Goal: Task Accomplishment & Management: Use online tool/utility

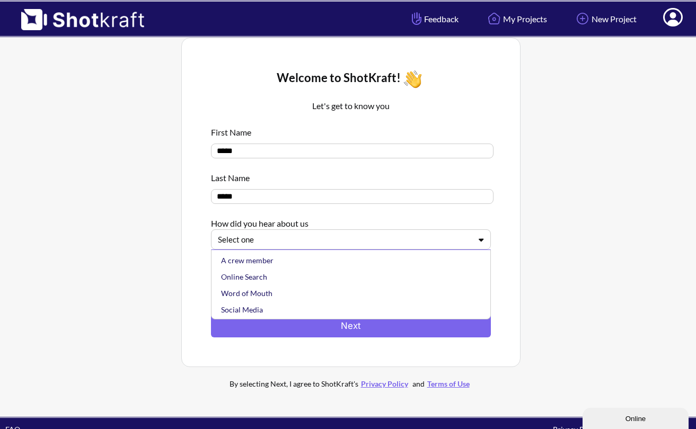
click at [316, 246] on div at bounding box center [344, 240] width 253 height 12
click at [282, 311] on div "Social Media" at bounding box center [353, 309] width 269 height 16
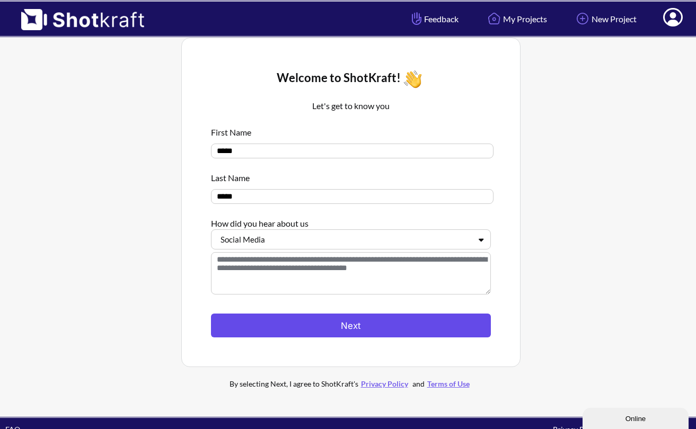
click at [324, 327] on button "Next" at bounding box center [351, 326] width 280 height 24
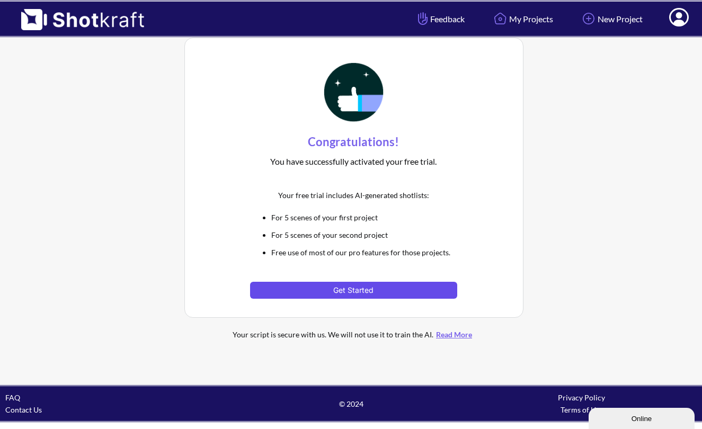
click at [336, 289] on button "Get Started" at bounding box center [353, 290] width 207 height 17
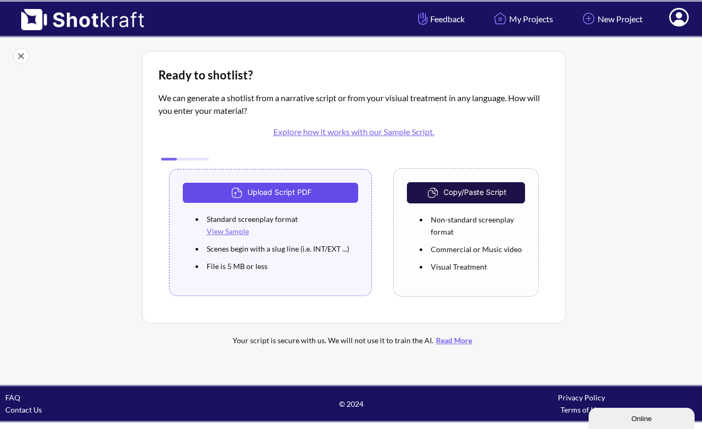
click at [263, 192] on button "Upload Script PDF" at bounding box center [271, 193] width 176 height 20
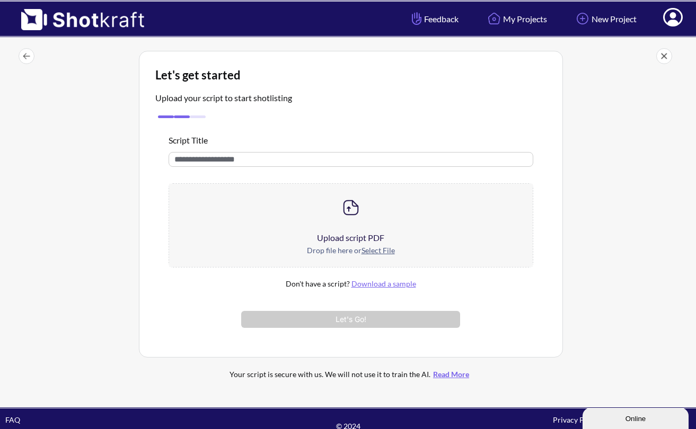
click at [372, 252] on u "Select File" at bounding box center [377, 250] width 33 height 9
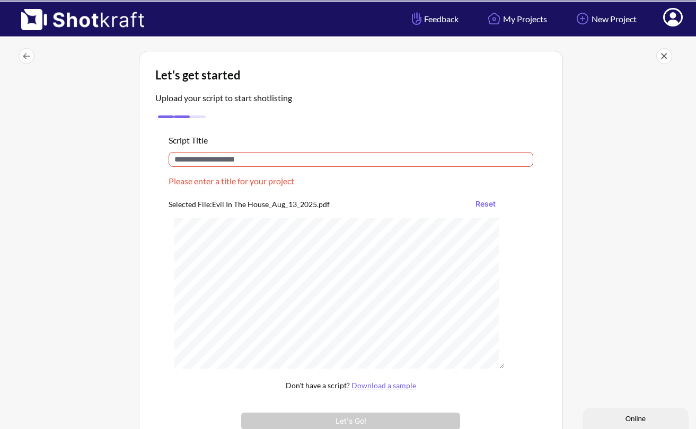
click at [268, 159] on input "text" at bounding box center [350, 159] width 365 height 15
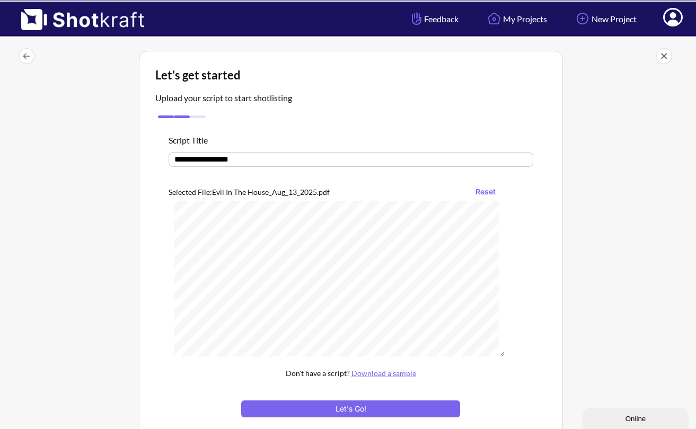
scroll to position [616, 0]
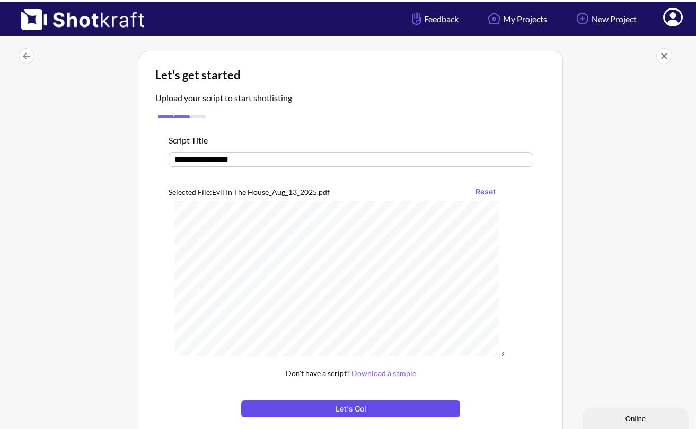
type input "**********"
click at [341, 410] on button "Let's Go!" at bounding box center [350, 409] width 218 height 17
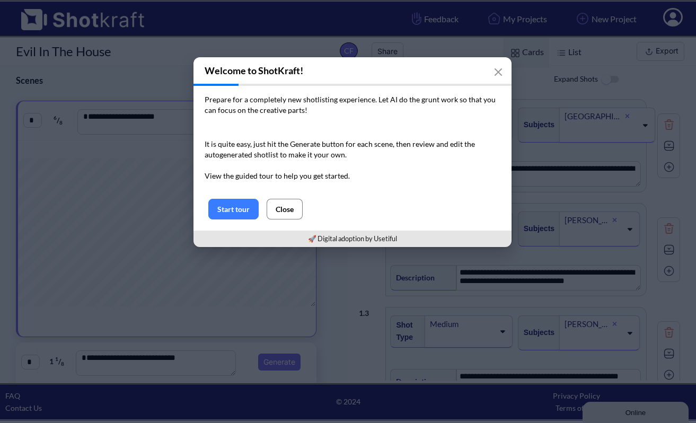
click at [282, 212] on button "Close" at bounding box center [285, 209] width 36 height 21
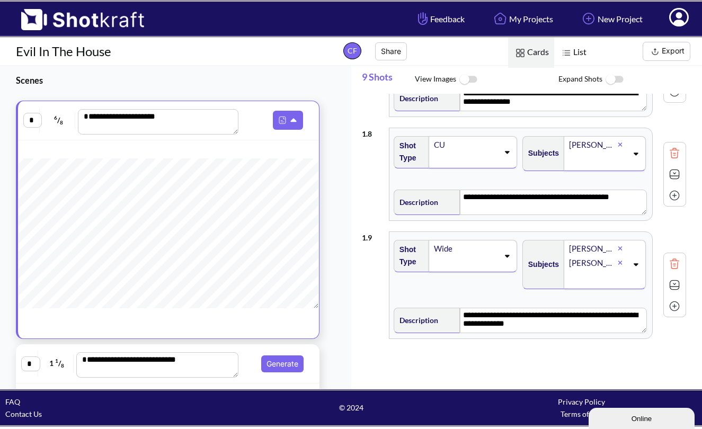
click at [669, 53] on button "Export" at bounding box center [667, 51] width 48 height 19
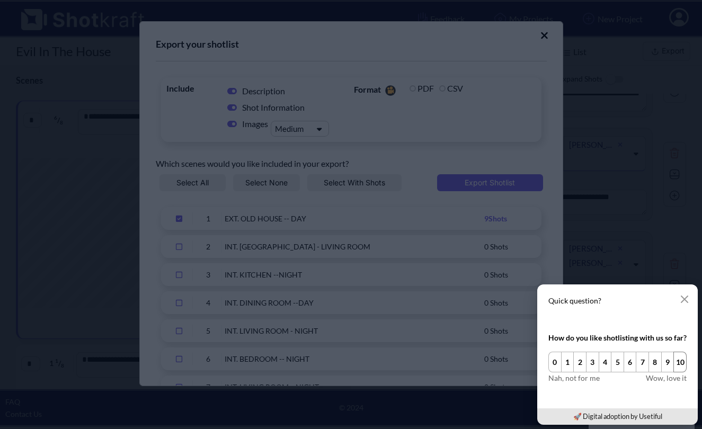
click at [679, 366] on button "10" at bounding box center [679, 362] width 13 height 21
click at [691, 302] on div "Quick question?" at bounding box center [617, 304] width 161 height 39
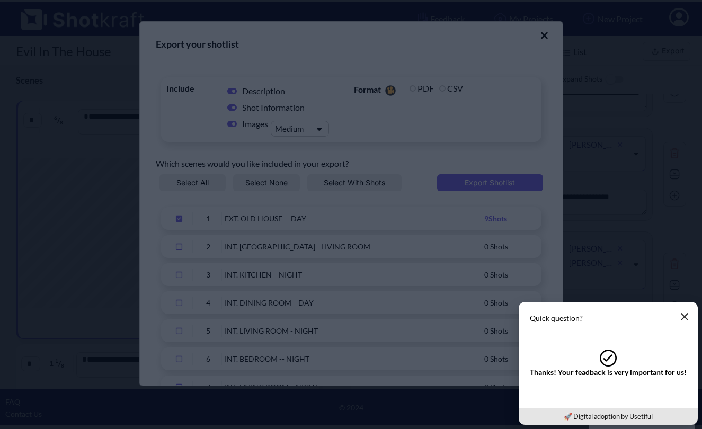
click at [685, 317] on icon "button" at bounding box center [684, 317] width 6 height 6
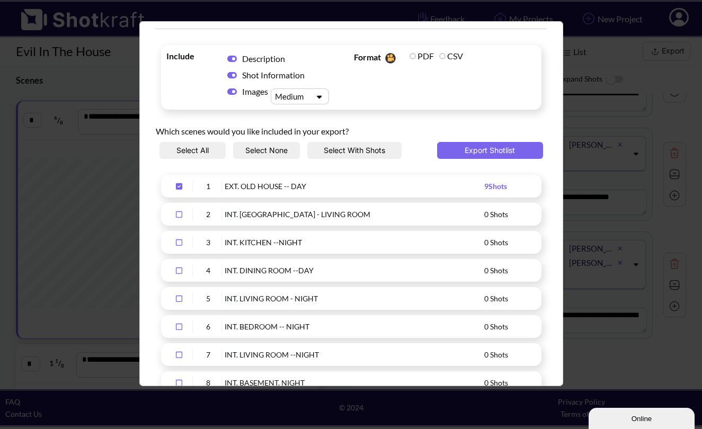
scroll to position [41, 0]
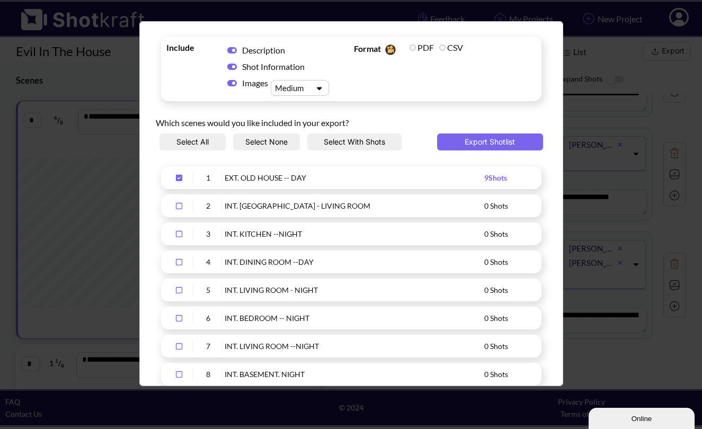
click at [177, 206] on icon "Upload Script" at bounding box center [179, 205] width 17 height 7
click at [178, 208] on icon "Upload Script" at bounding box center [179, 206] width 6 height 6
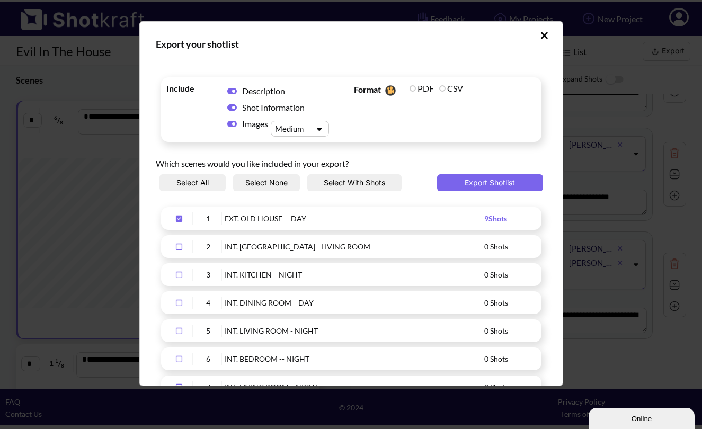
scroll to position [0, 0]
click at [464, 187] on button "Export Shotlist" at bounding box center [490, 182] width 106 height 17
click at [541, 38] on icon "Upload Script" at bounding box center [544, 35] width 8 height 11
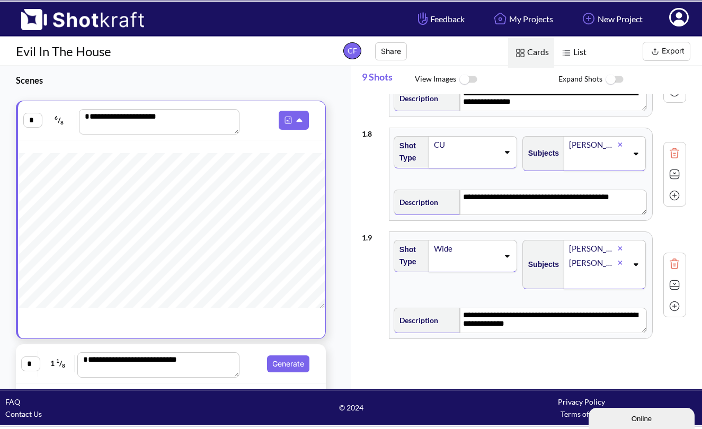
scroll to position [241, 0]
click at [282, 361] on button "Generate" at bounding box center [288, 364] width 42 height 17
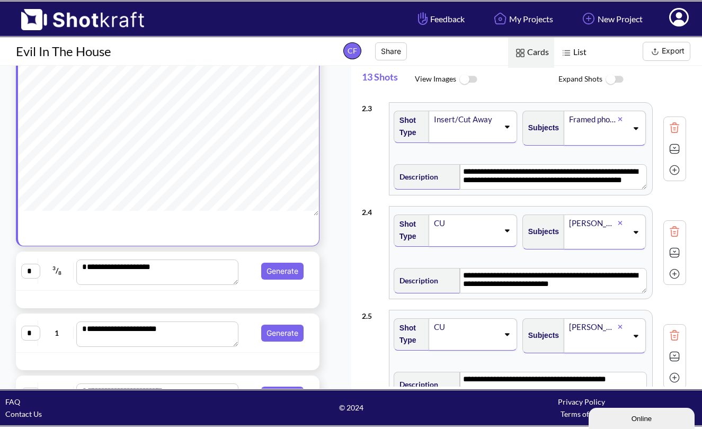
scroll to position [161, 0]
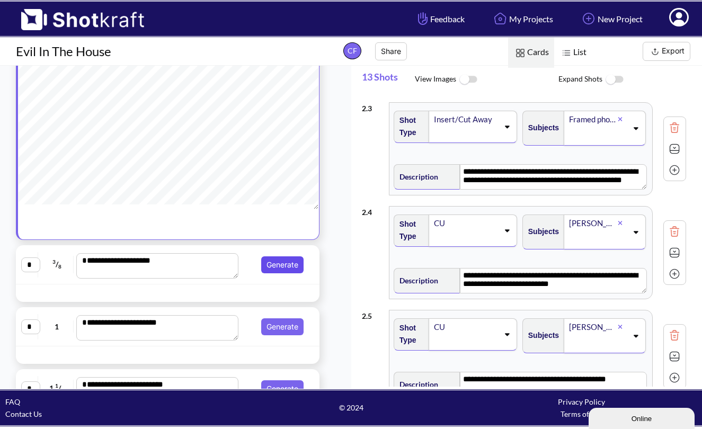
click at [280, 261] on button "Generate" at bounding box center [282, 264] width 42 height 17
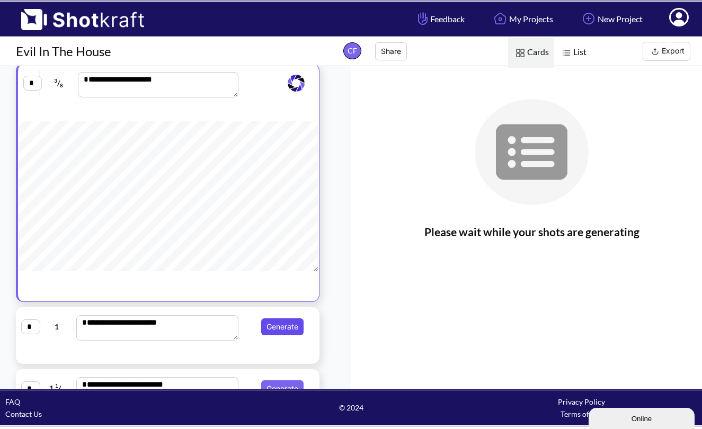
click at [277, 326] on button "Generate" at bounding box center [282, 326] width 42 height 17
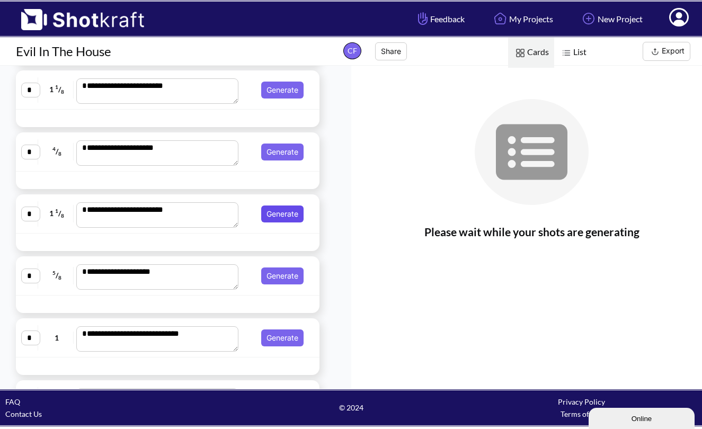
scroll to position [397, 0]
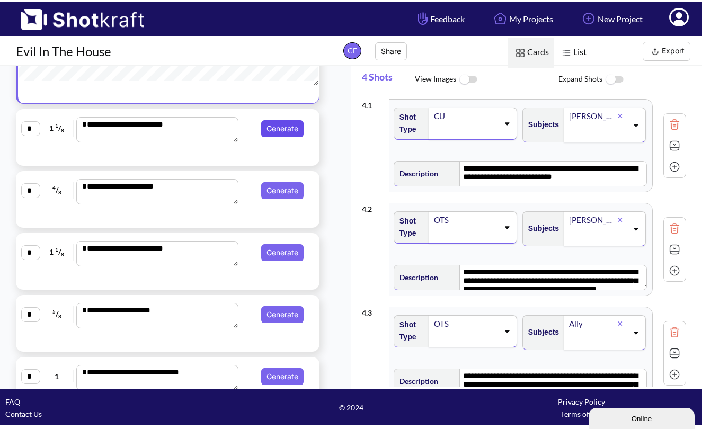
click at [281, 137] on button "Generate" at bounding box center [282, 128] width 42 height 17
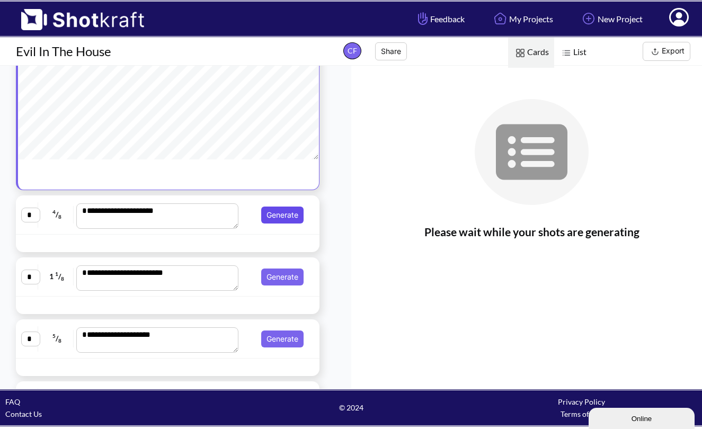
click at [281, 216] on button "Generate" at bounding box center [282, 215] width 42 height 17
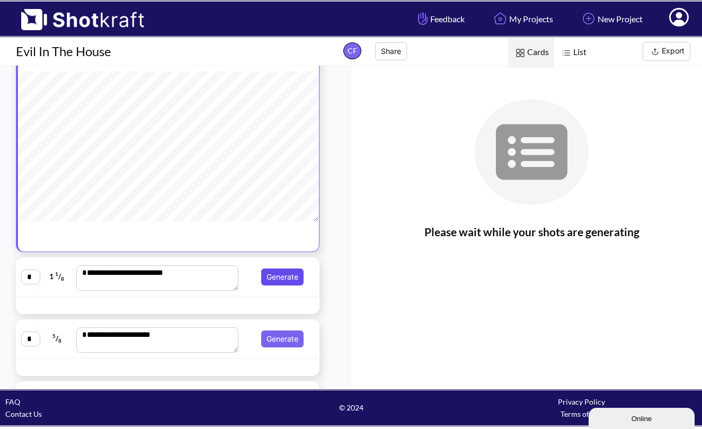
click at [281, 274] on button "Generate" at bounding box center [282, 277] width 42 height 17
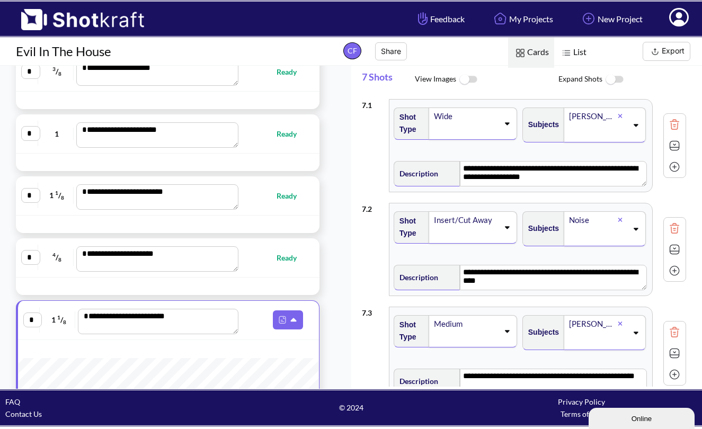
scroll to position [149, 0]
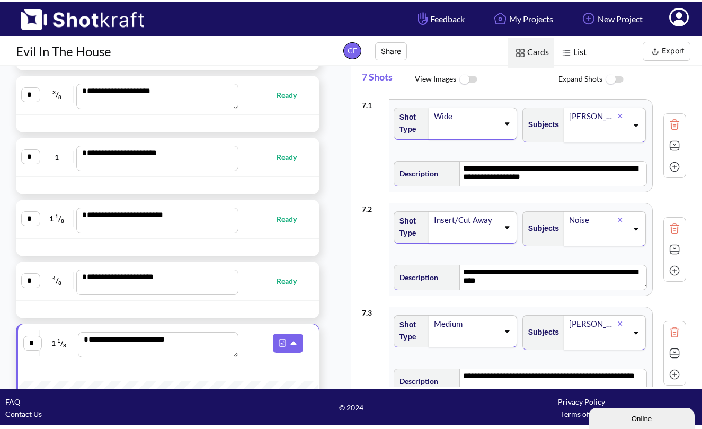
click at [658, 54] on img at bounding box center [655, 51] width 13 height 13
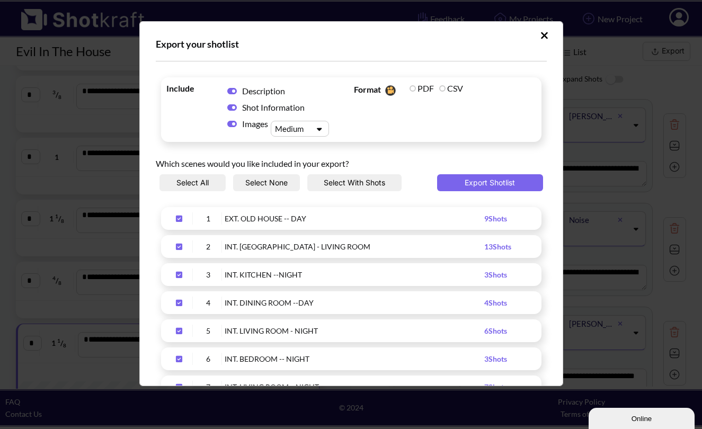
scroll to position [0, 0]
click at [540, 39] on icon "Upload Script" at bounding box center [544, 35] width 8 height 11
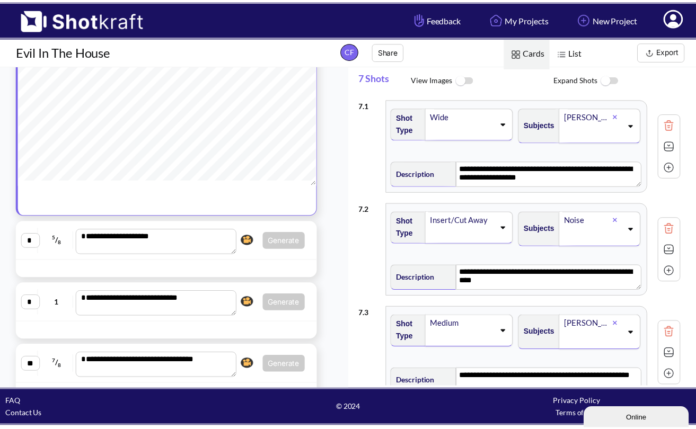
scroll to position [514, 0]
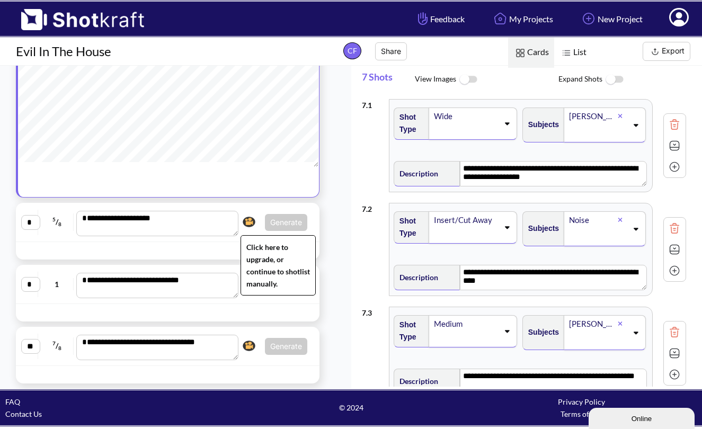
click at [253, 228] on img at bounding box center [249, 222] width 18 height 16
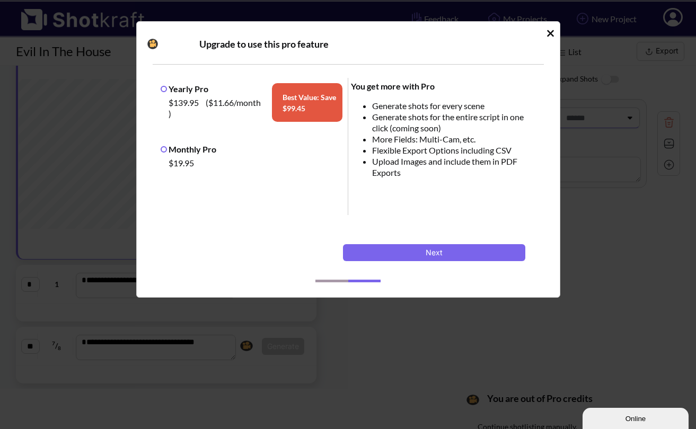
click at [552, 34] on icon "Idle Modal" at bounding box center [550, 33] width 8 height 11
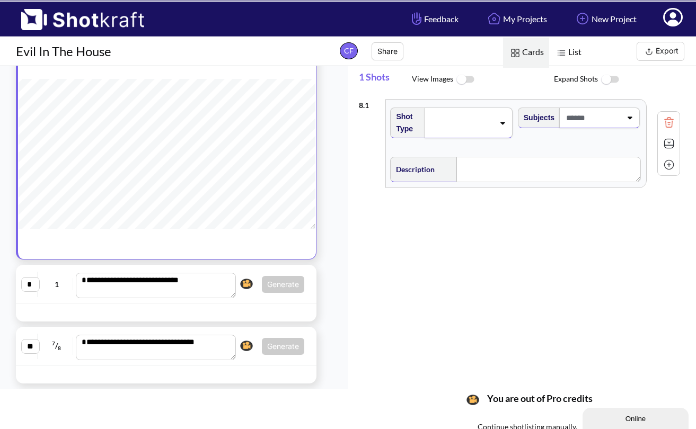
scroll to position [0, 0]
click at [667, 51] on button "Export" at bounding box center [660, 51] width 48 height 19
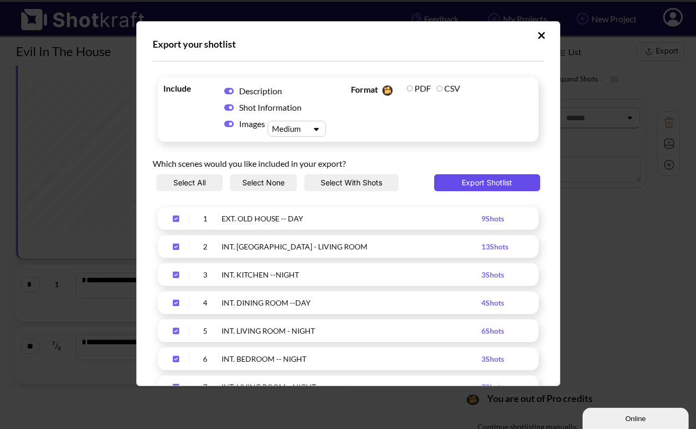
click at [493, 187] on button "Export Shotlist" at bounding box center [487, 182] width 106 height 17
click at [538, 38] on icon "Upload Script" at bounding box center [541, 35] width 7 height 7
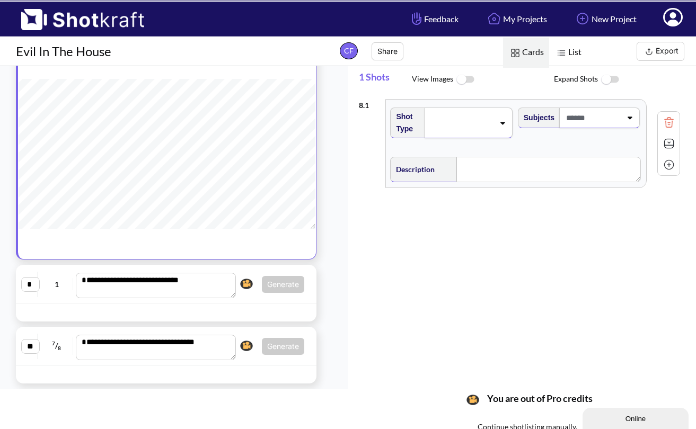
click at [34, 22] on img at bounding box center [77, 16] width 155 height 29
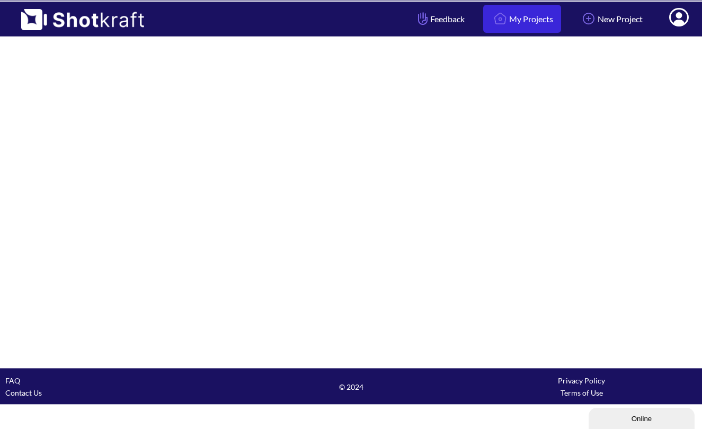
click at [493, 24] on img at bounding box center [500, 19] width 18 height 18
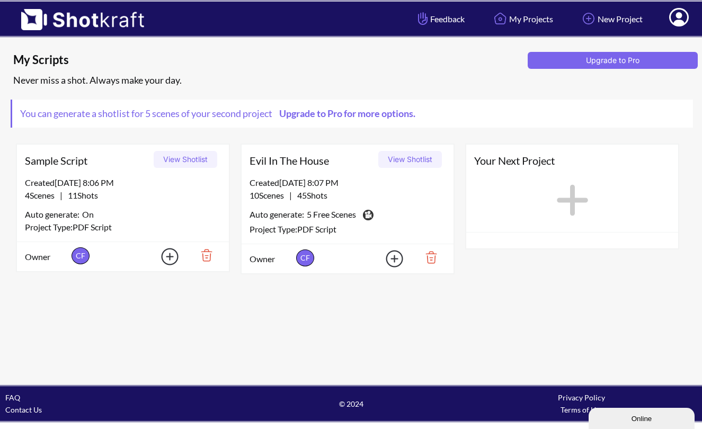
click at [431, 260] on img at bounding box center [427, 257] width 37 height 18
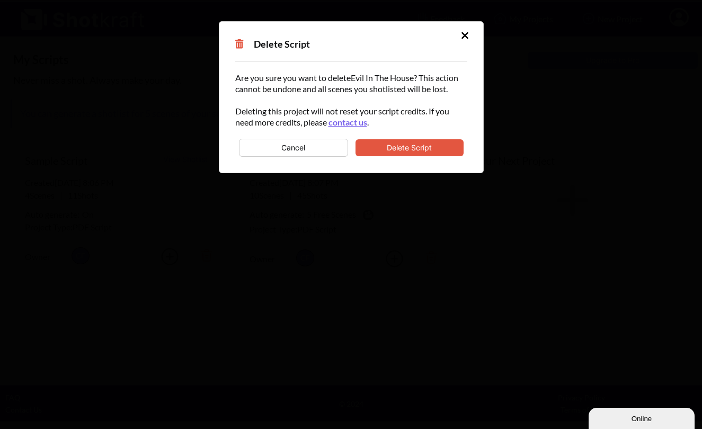
click at [413, 143] on button "Delete Script" at bounding box center [410, 147] width 108 height 17
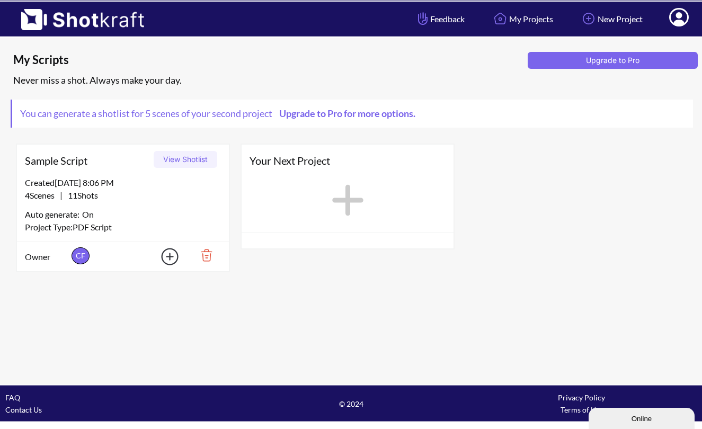
click at [340, 206] on icon at bounding box center [347, 200] width 43 height 48
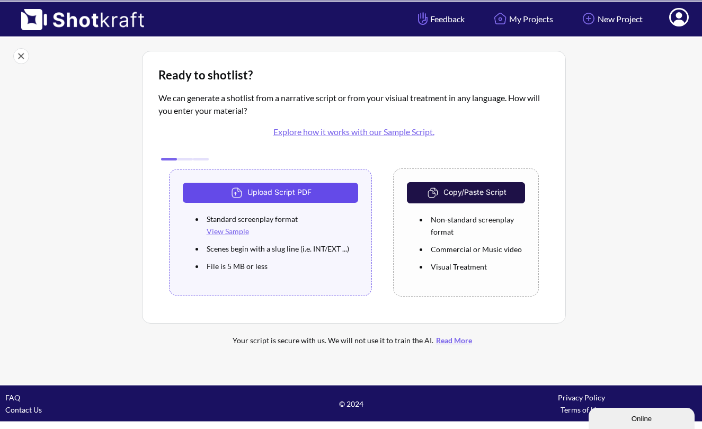
click at [281, 196] on button "Upload Script PDF" at bounding box center [271, 193] width 176 height 20
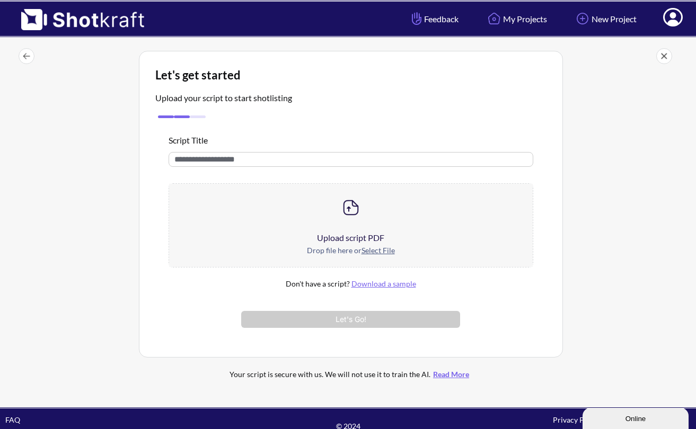
click at [373, 254] on u "Select File" at bounding box center [377, 250] width 33 height 9
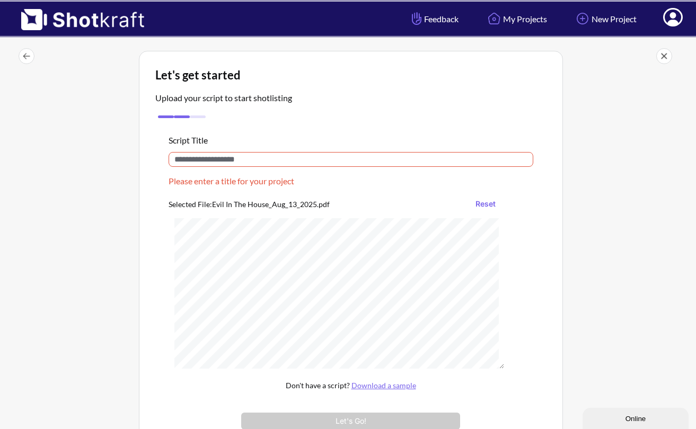
click at [262, 159] on input "text" at bounding box center [350, 159] width 365 height 15
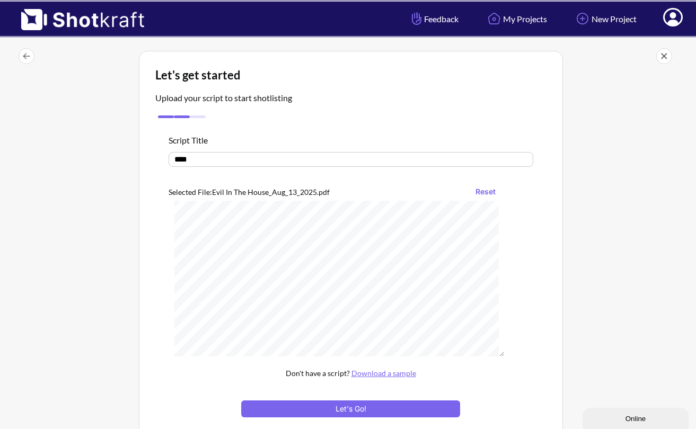
scroll to position [162, 0]
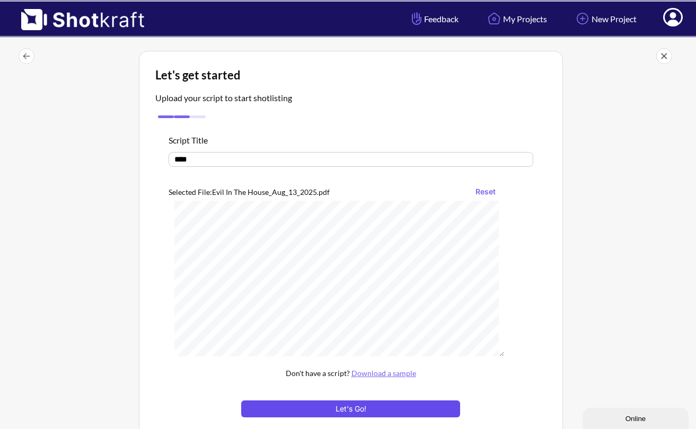
type input "****"
click at [362, 411] on button "Let's Go!" at bounding box center [350, 409] width 218 height 17
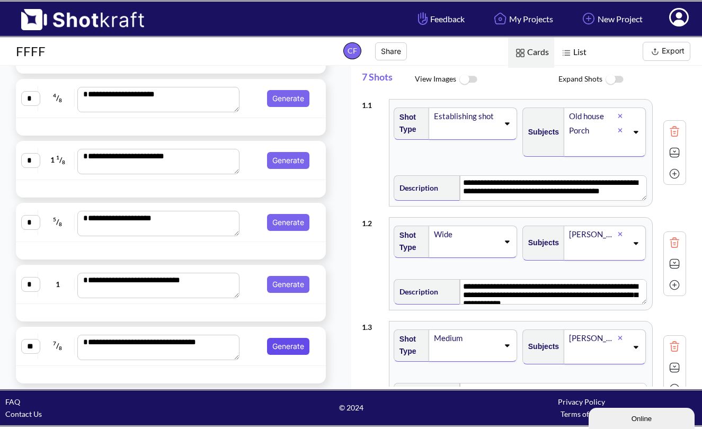
click at [287, 347] on button "Generate" at bounding box center [288, 346] width 42 height 17
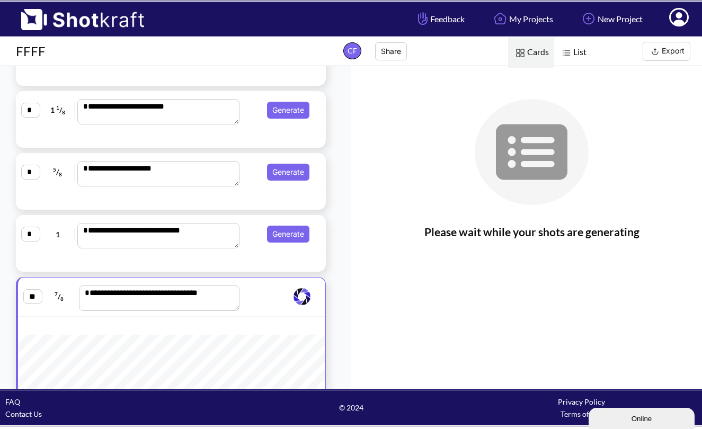
scroll to position [350, 0]
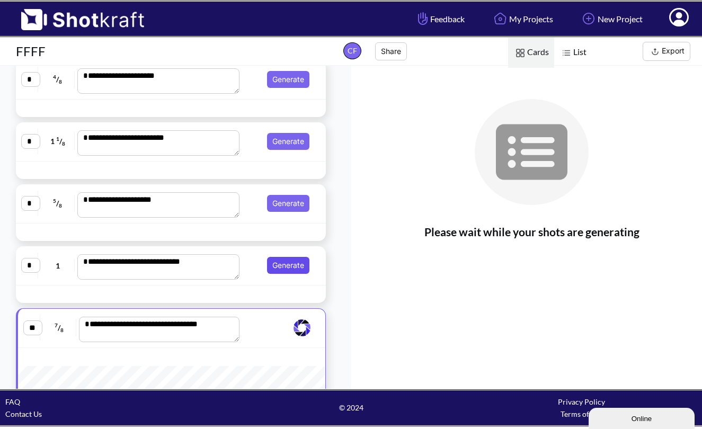
click at [282, 269] on button "Generate" at bounding box center [288, 265] width 42 height 17
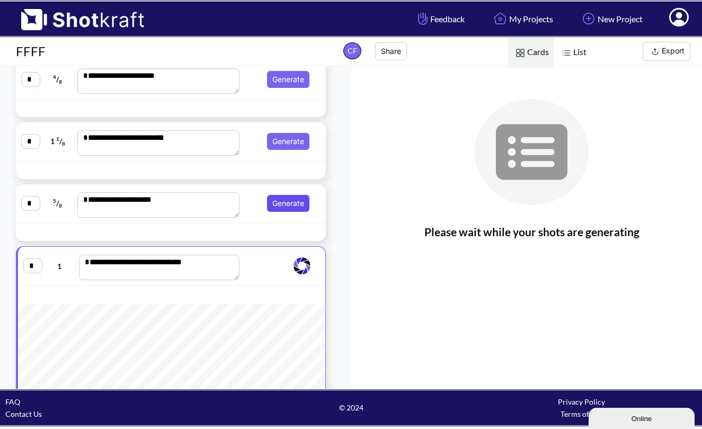
click at [279, 205] on button "Generate" at bounding box center [288, 203] width 42 height 17
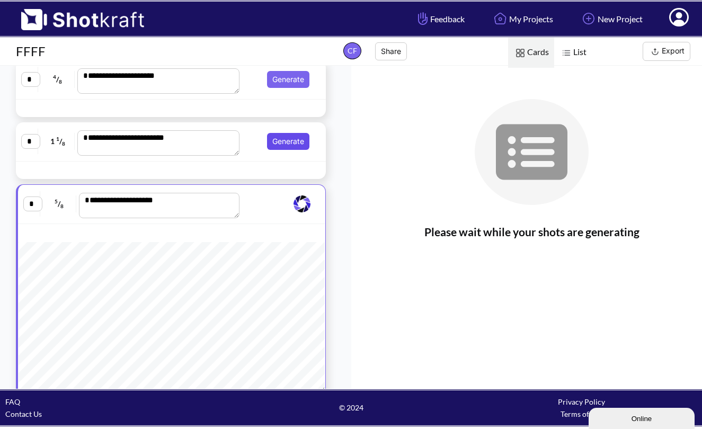
click at [280, 139] on button "Generate" at bounding box center [288, 141] width 42 height 17
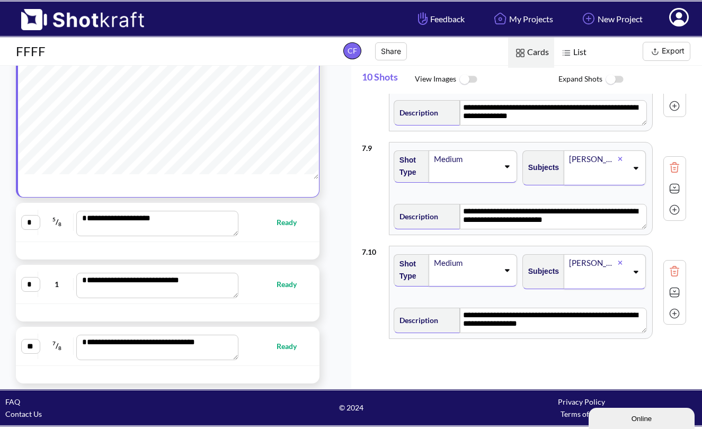
scroll to position [0, 0]
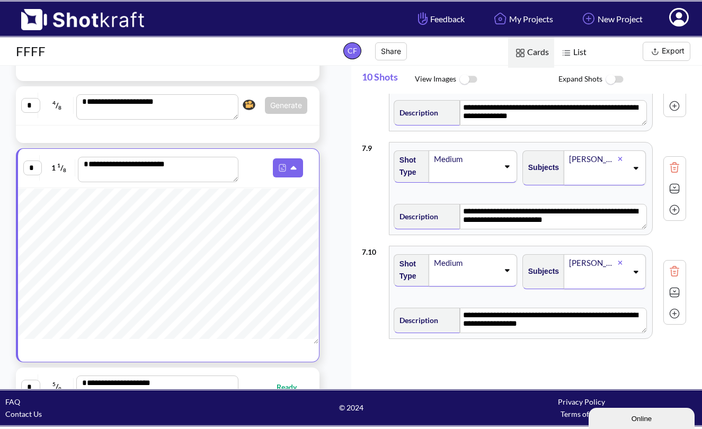
click at [667, 51] on button "Export" at bounding box center [667, 51] width 48 height 19
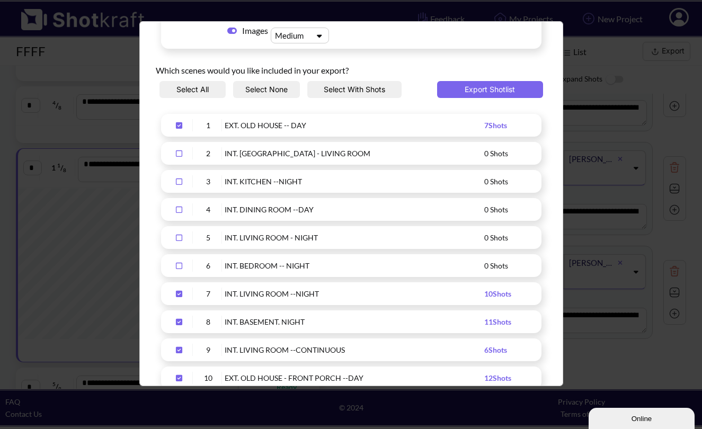
click at [180, 127] on icon "Upload Script" at bounding box center [179, 125] width 6 height 6
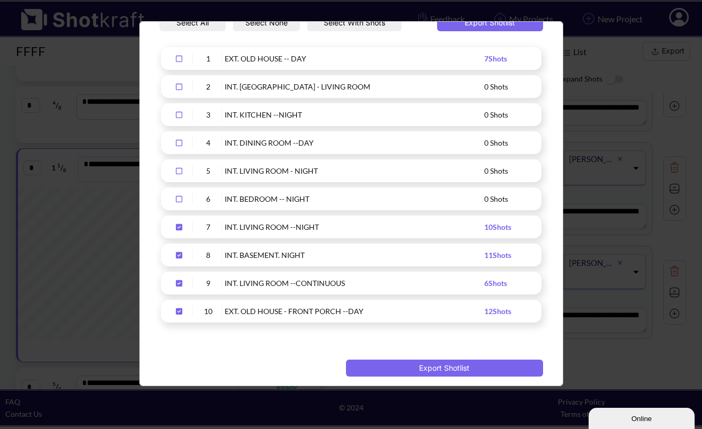
scroll to position [162, 0]
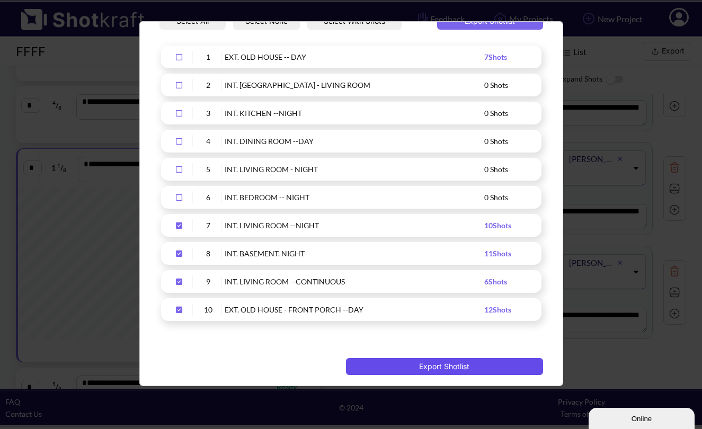
click at [416, 365] on button "Export Shotlist" at bounding box center [444, 366] width 197 height 17
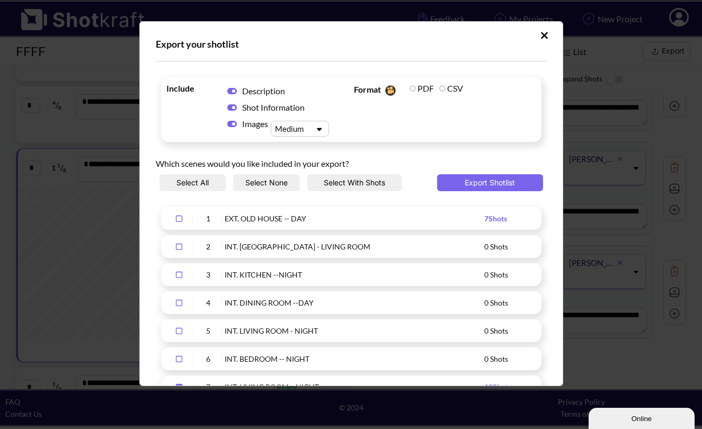
click at [541, 38] on icon "Upload Script" at bounding box center [544, 35] width 7 height 7
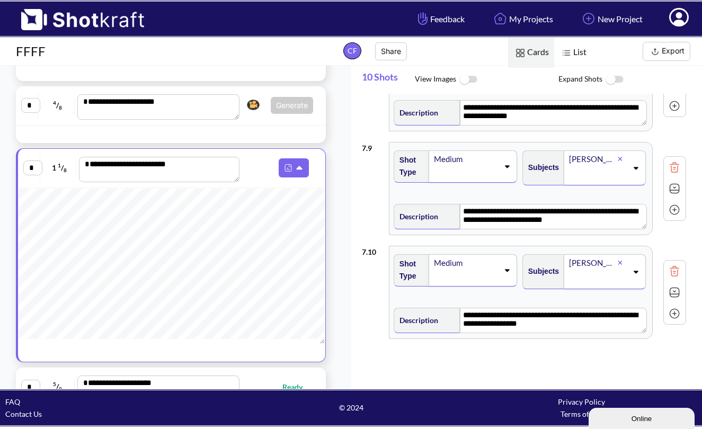
scroll to position [694, 0]
